Goal: Check status: Check status

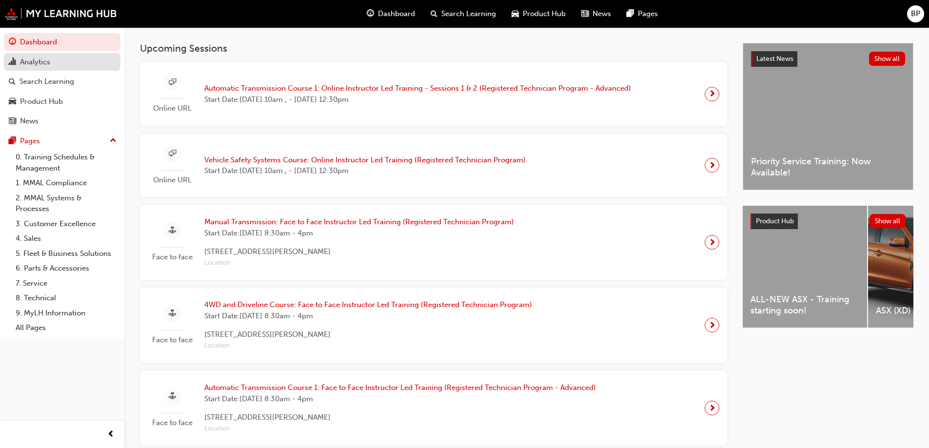
click at [45, 63] on div "Analytics" at bounding box center [35, 62] width 30 height 11
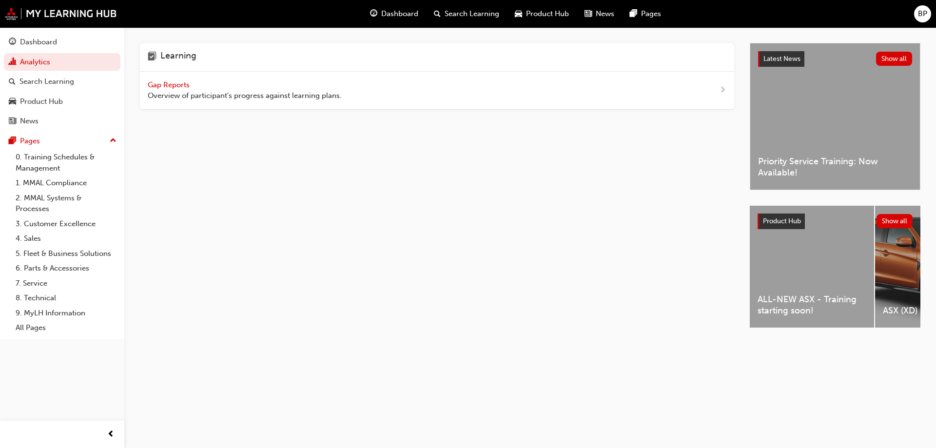
click at [163, 83] on span "Gap Reports" at bounding box center [170, 84] width 44 height 9
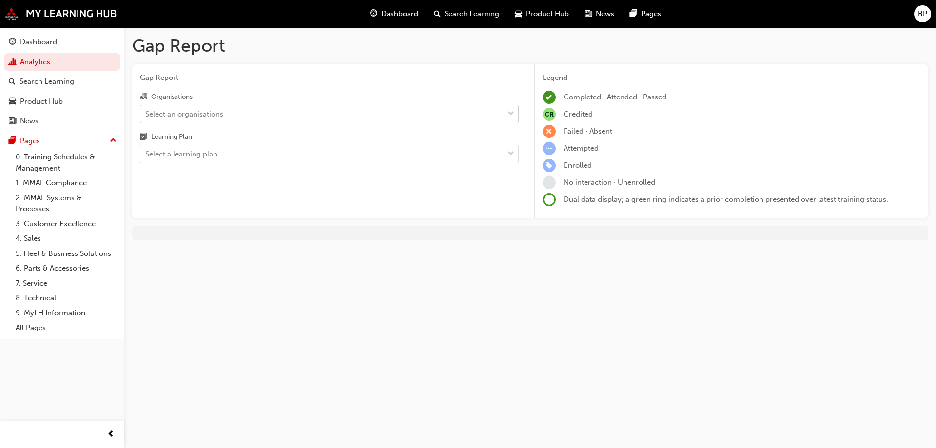
click at [245, 112] on div "Select an organisations" at bounding box center [321, 113] width 363 height 17
click at [146, 112] on input "Organisations Select an organisations" at bounding box center [145, 113] width 1 height 8
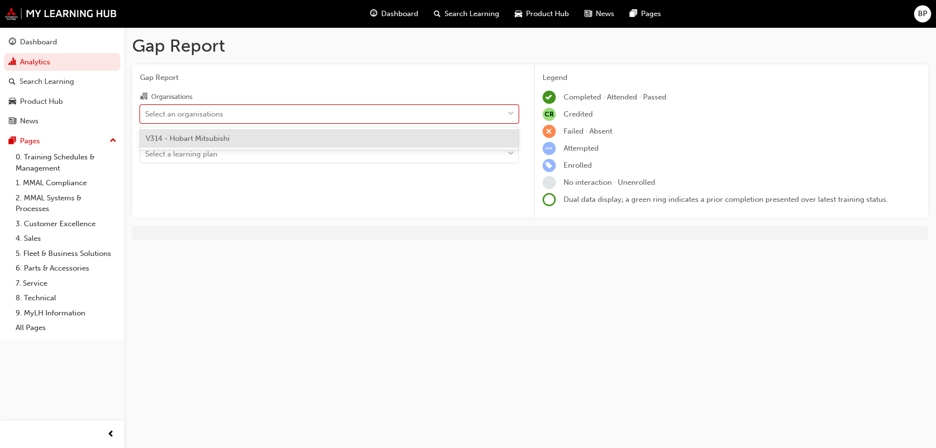
click at [231, 138] on div "V314 - Hobart Mitsubishi" at bounding box center [329, 138] width 379 height 19
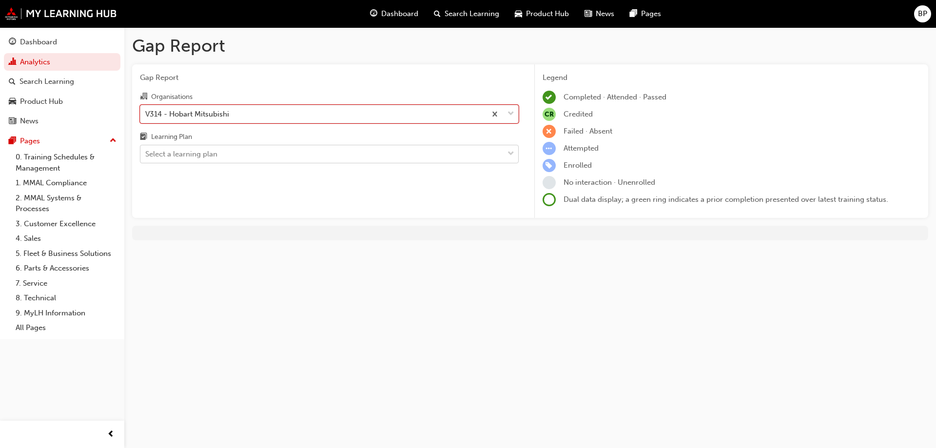
click at [238, 158] on div "Select a learning plan" at bounding box center [321, 154] width 363 height 17
click at [146, 158] on input "Learning Plan Select a learning plan" at bounding box center [145, 154] width 1 height 8
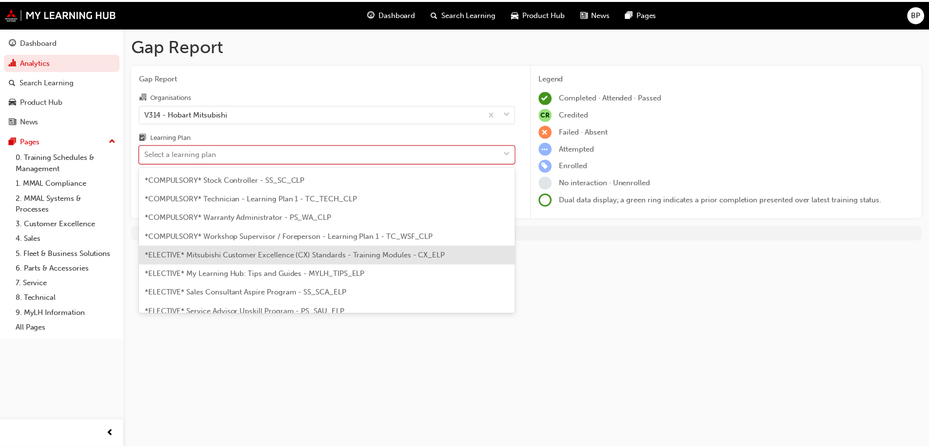
scroll to position [390, 0]
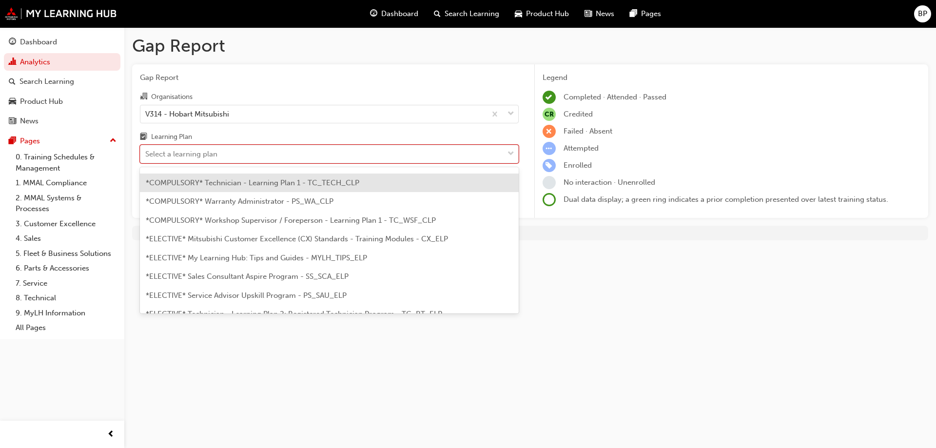
click at [310, 185] on span "*COMPULSORY* Technician - Learning Plan 1 - TC_TECH_CLP" at bounding box center [253, 182] width 214 height 9
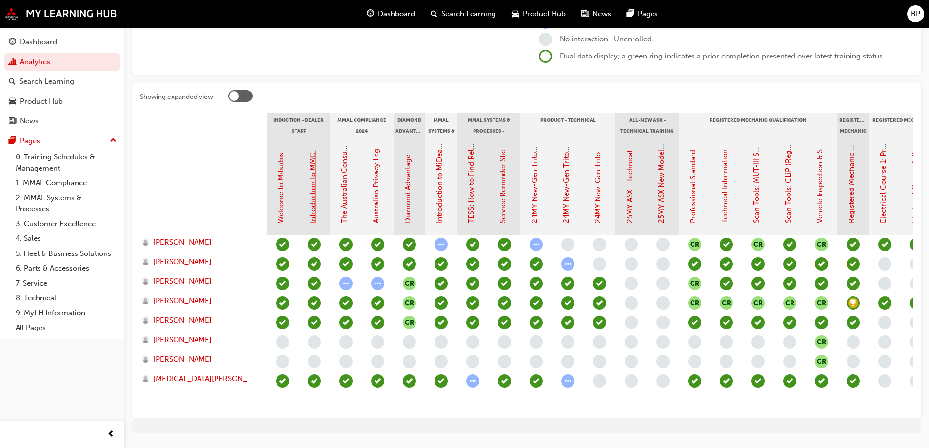
scroll to position [146, 0]
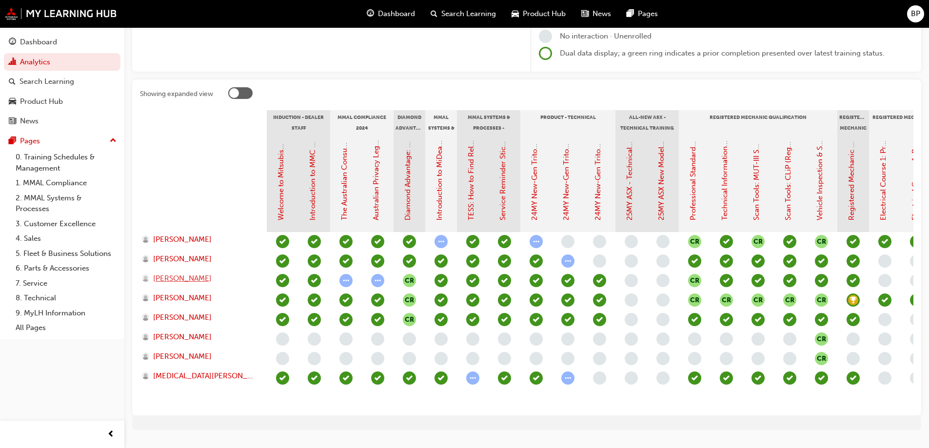
click at [200, 277] on span "[PERSON_NAME]" at bounding box center [182, 278] width 59 height 11
